Goal: Task Accomplishment & Management: Complete application form

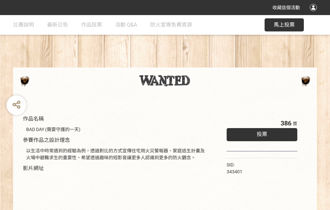
click at [315, 14] on div "收藏這個活動" at bounding box center [165, 7] width 330 height 15
click at [205, 64] on div "作品名稱 BAD DAY (需要守護的一天) 參賽作品之設計理念 以生活中時常遇到的經驗為例，透過對比的方式宣傳住宅用火災警報器、家庭逃生計畫及火場中避難求生…" at bounding box center [165, 152] width 330 height 275
click at [261, 133] on span "投票" at bounding box center [262, 134] width 10 height 6
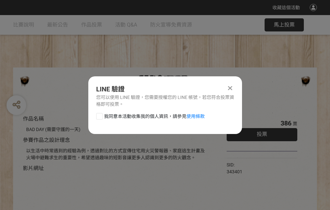
click at [99, 115] on div at bounding box center [99, 116] width 7 height 7
checkbox input "true"
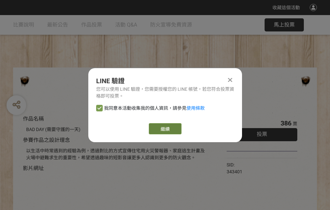
click at [165, 129] on link "繼續" at bounding box center [165, 128] width 33 height 11
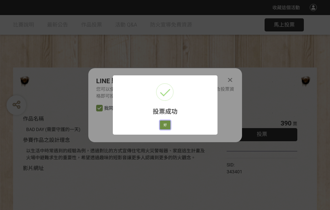
click at [163, 124] on button "好" at bounding box center [165, 124] width 10 height 9
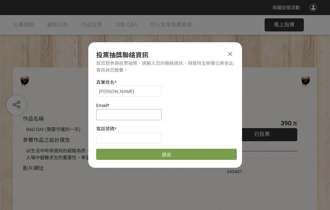
click at [131, 114] on input at bounding box center [128, 114] width 65 height 11
type input "[EMAIL_ADDRESS][DOMAIN_NAME]"
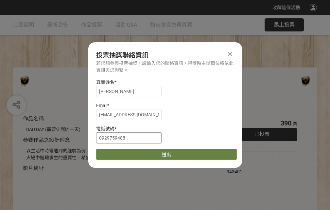
type input "0929759488"
click at [115, 152] on button "送出" at bounding box center [166, 154] width 141 height 11
